Goal: Task Accomplishment & Management: Manage account settings

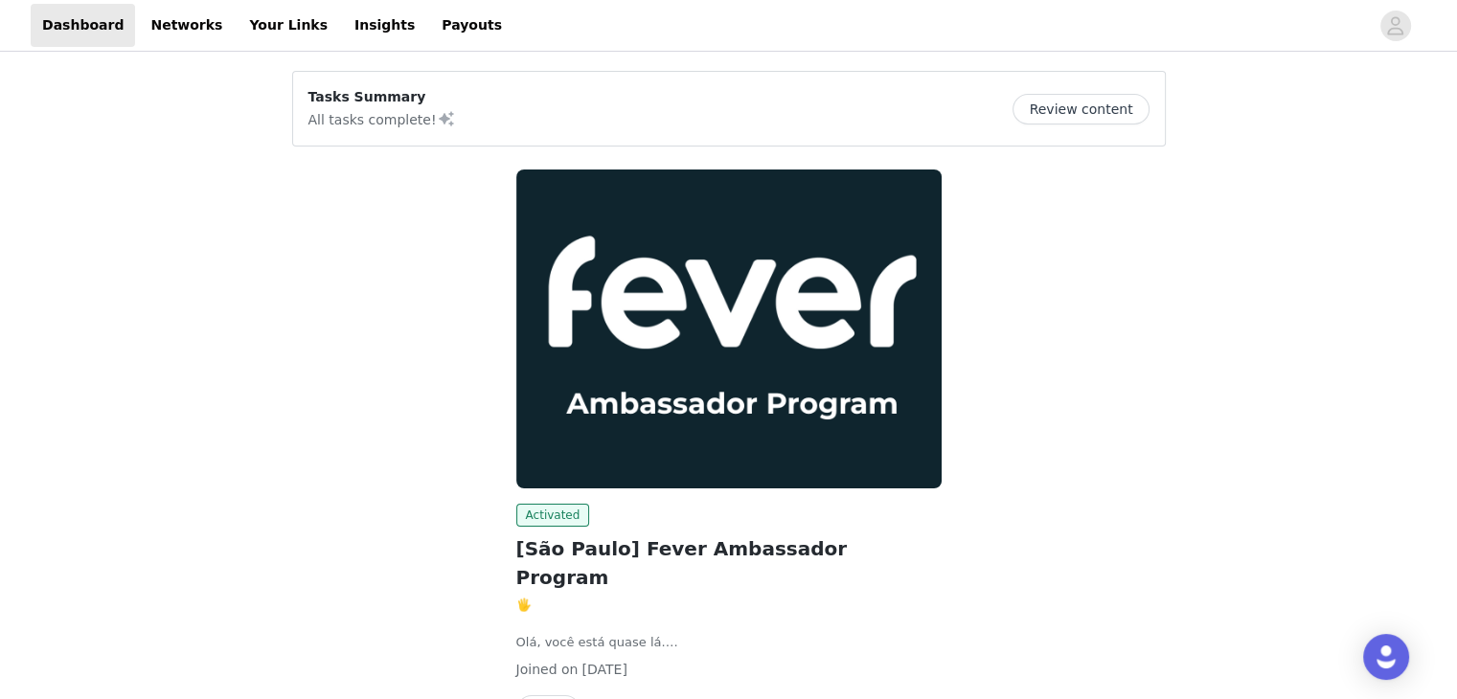
scroll to position [94, 0]
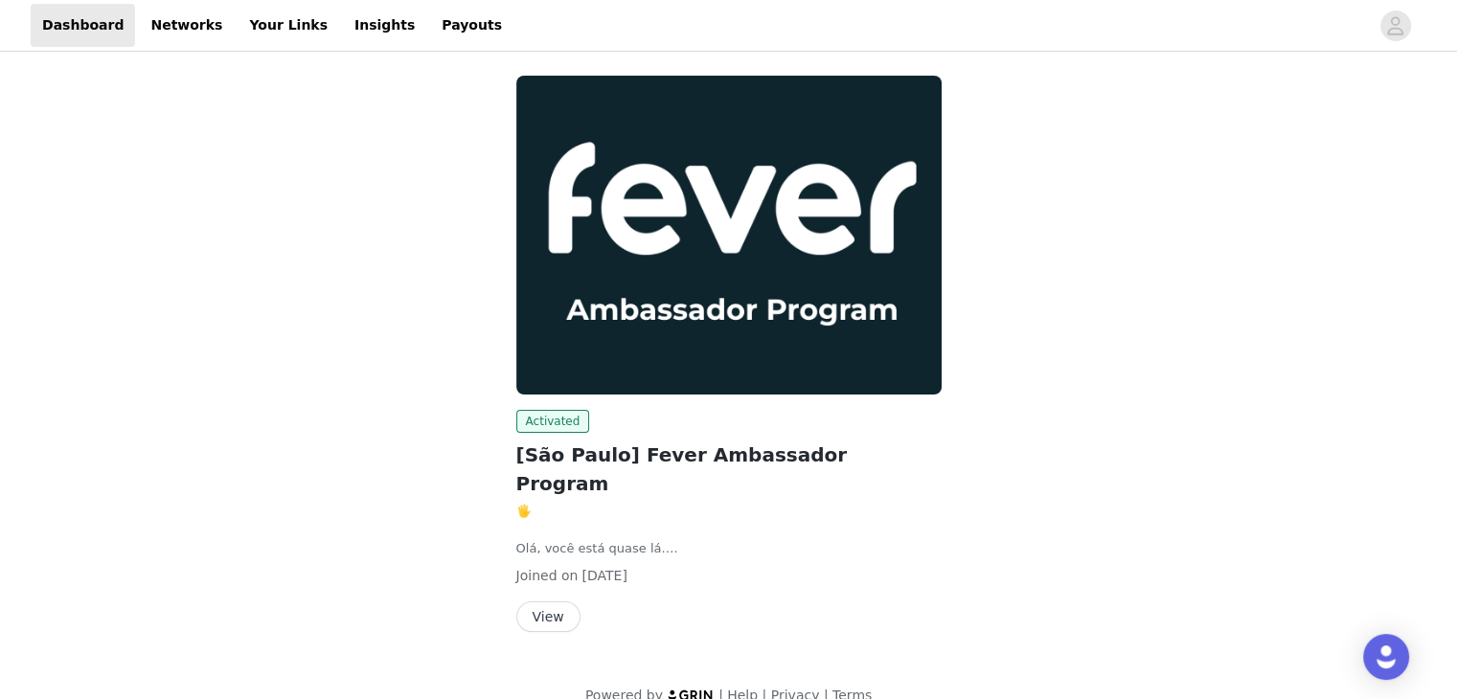
click at [560, 601] on button "View" at bounding box center [548, 616] width 64 height 31
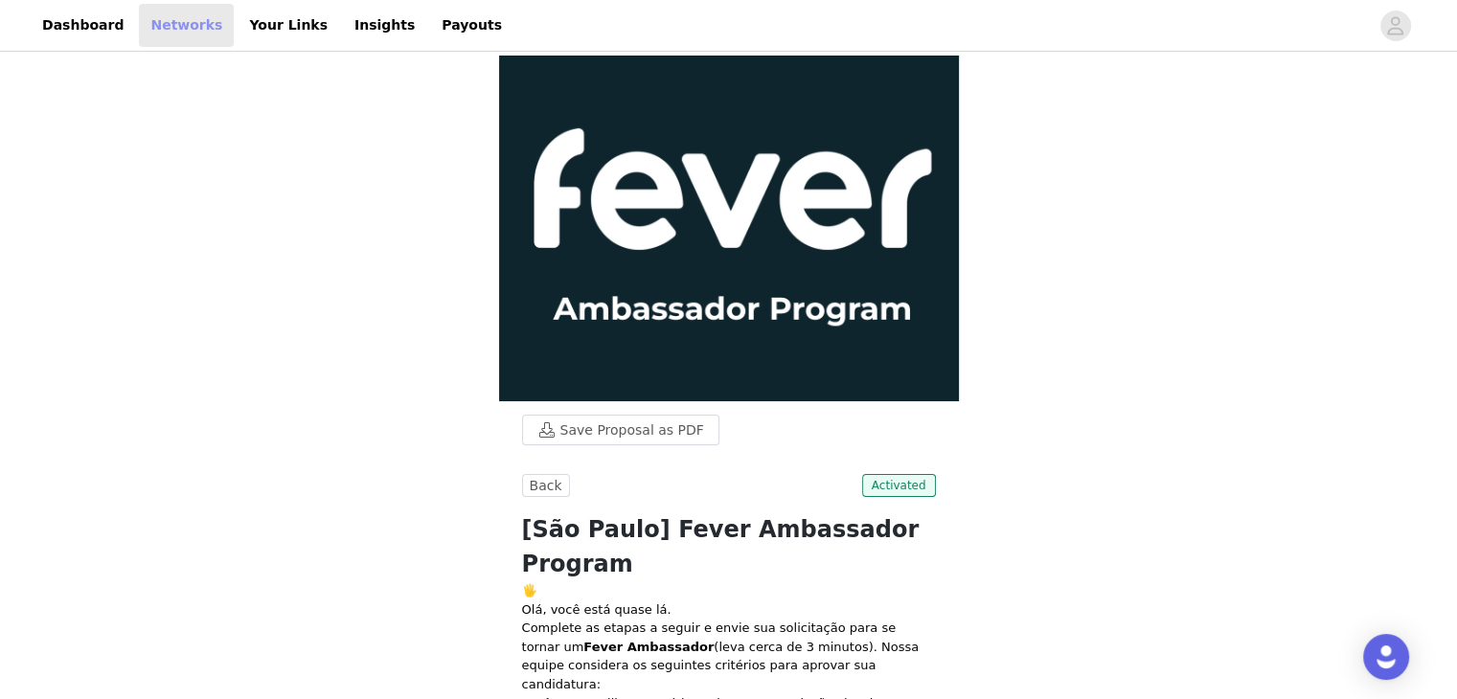
click at [175, 12] on link "Networks" at bounding box center [186, 25] width 95 height 43
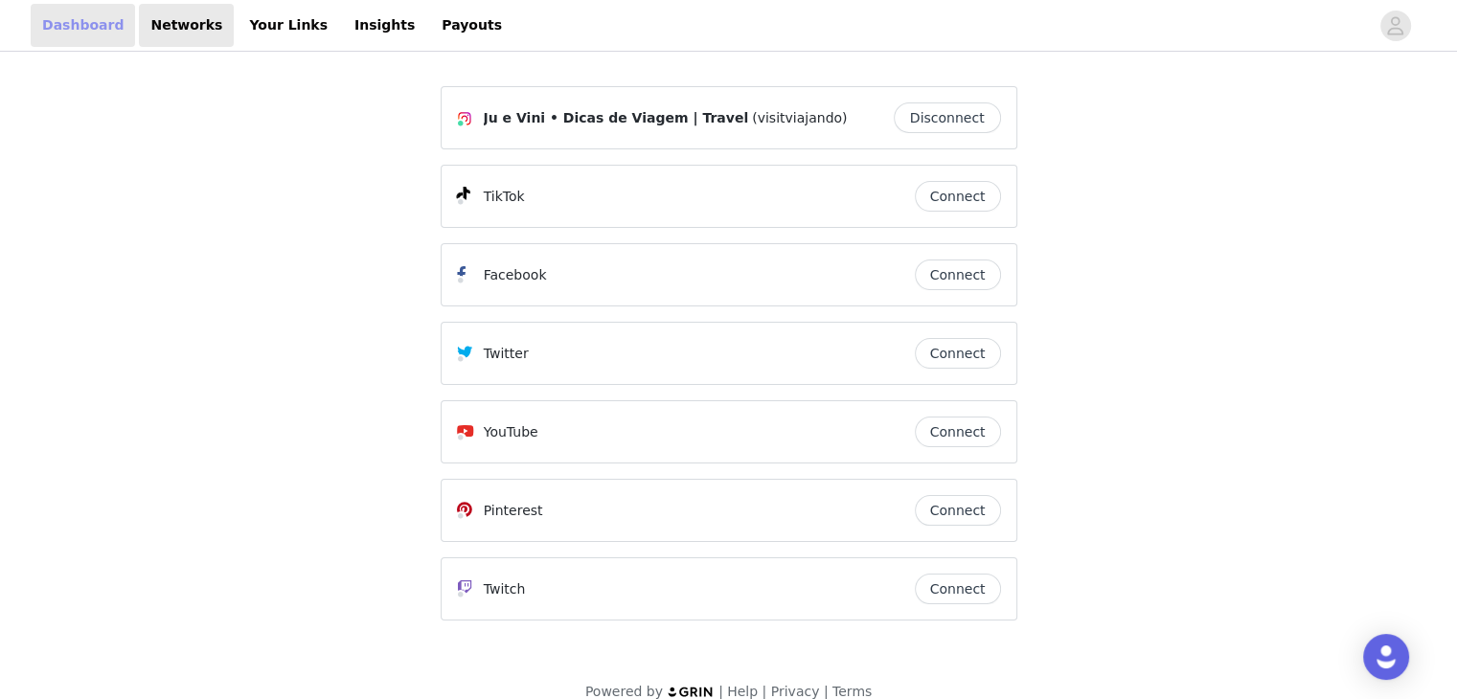
click at [38, 32] on link "Dashboard" at bounding box center [83, 25] width 104 height 43
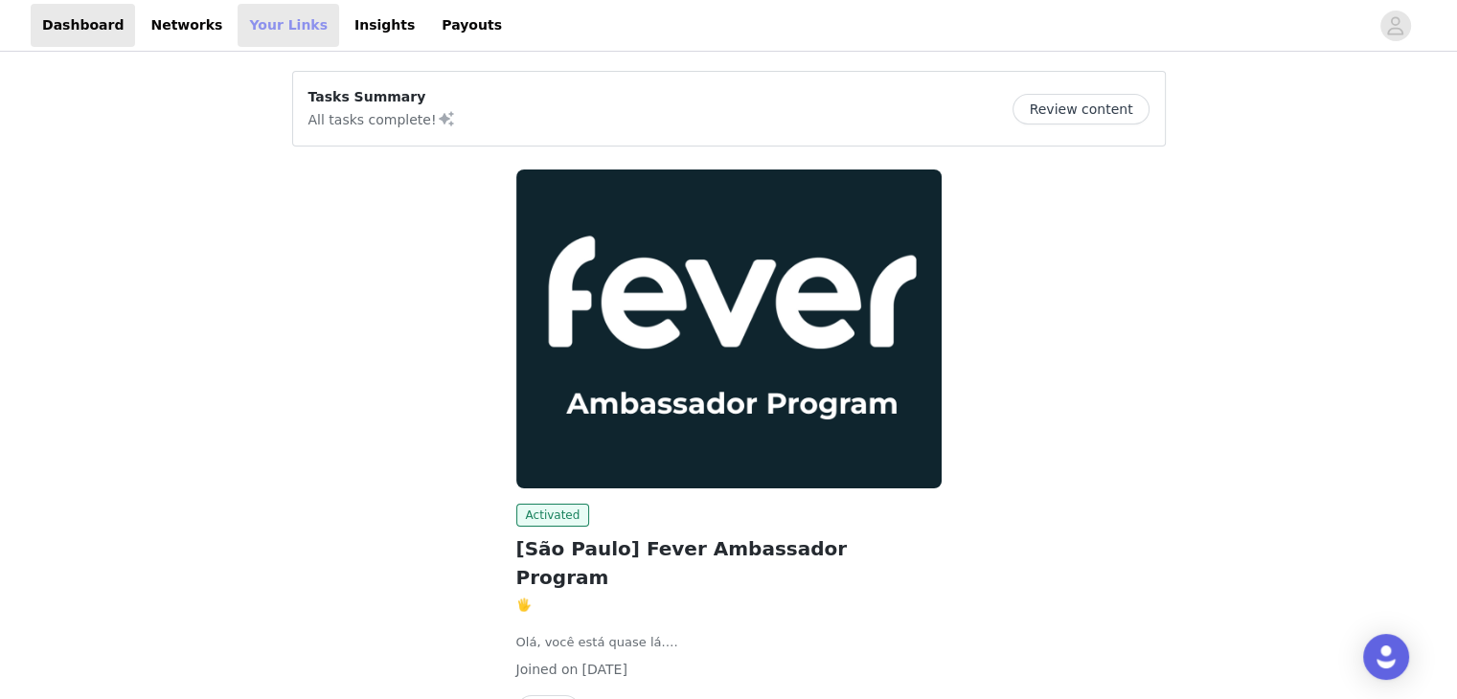
click at [276, 21] on link "Your Links" at bounding box center [289, 25] width 102 height 43
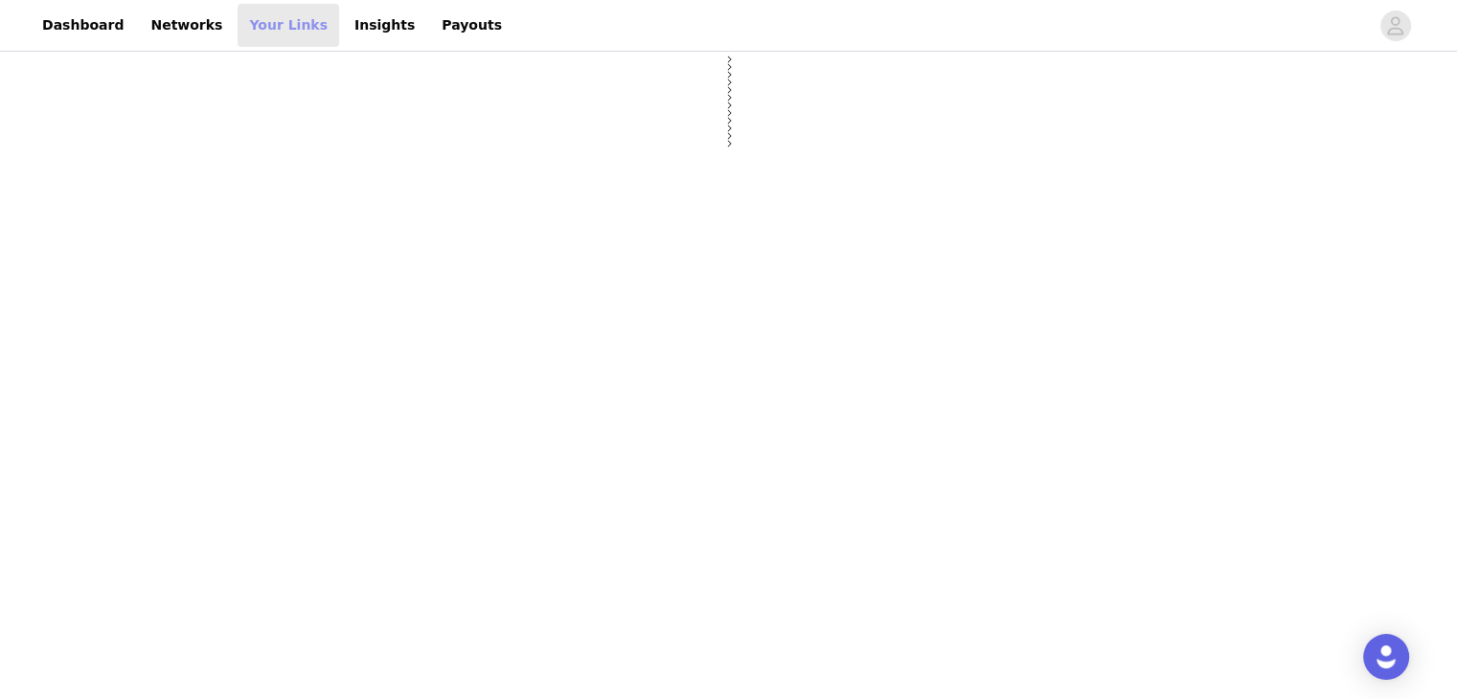
select select "12"
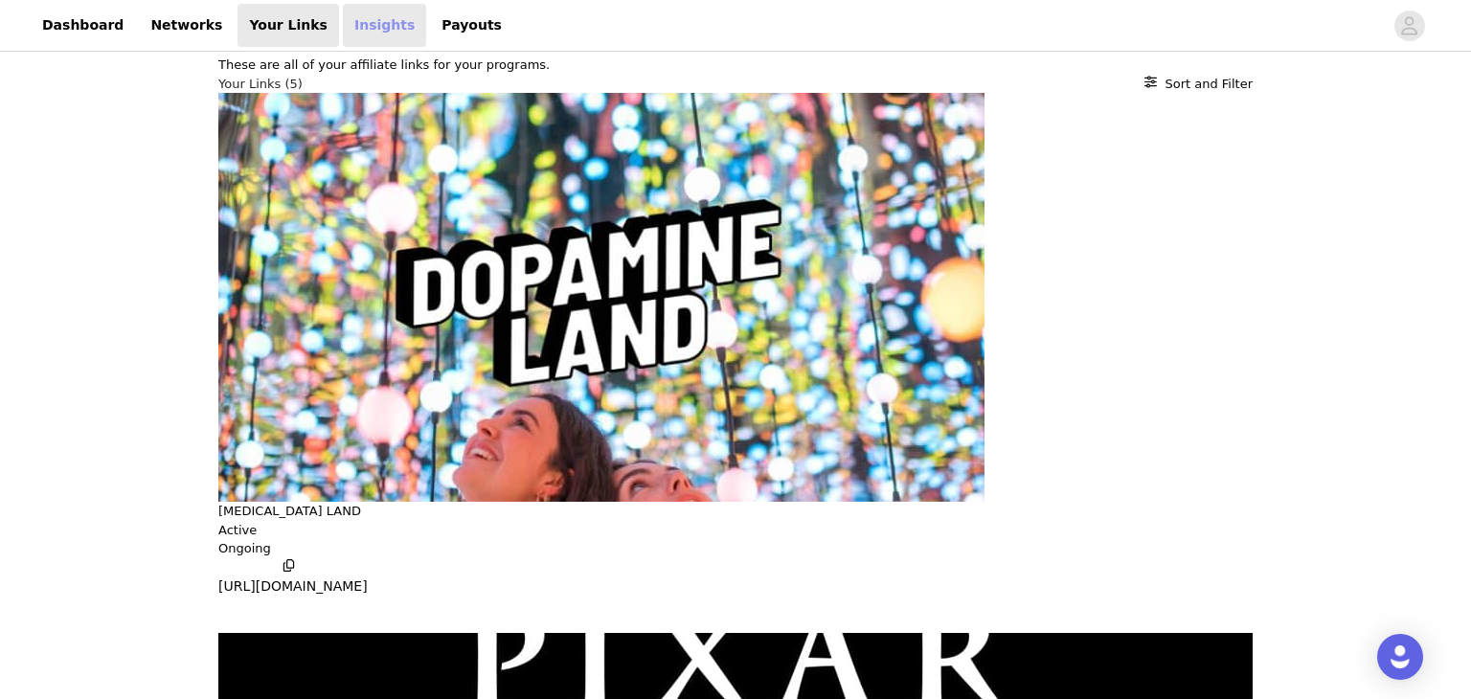
click at [343, 22] on link "Insights" at bounding box center [384, 25] width 83 height 43
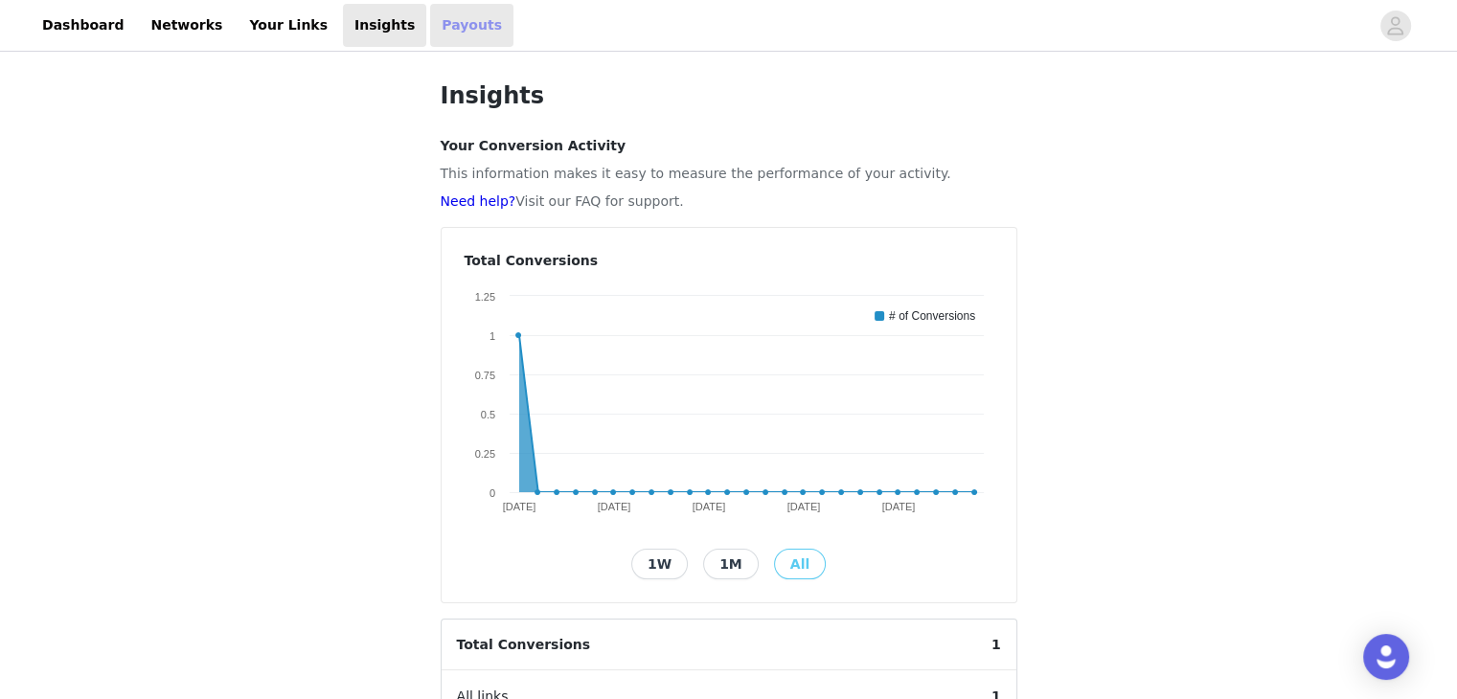
click at [430, 34] on link "Payouts" at bounding box center [471, 25] width 83 height 43
